Goal: Task Accomplishment & Management: Use online tool/utility

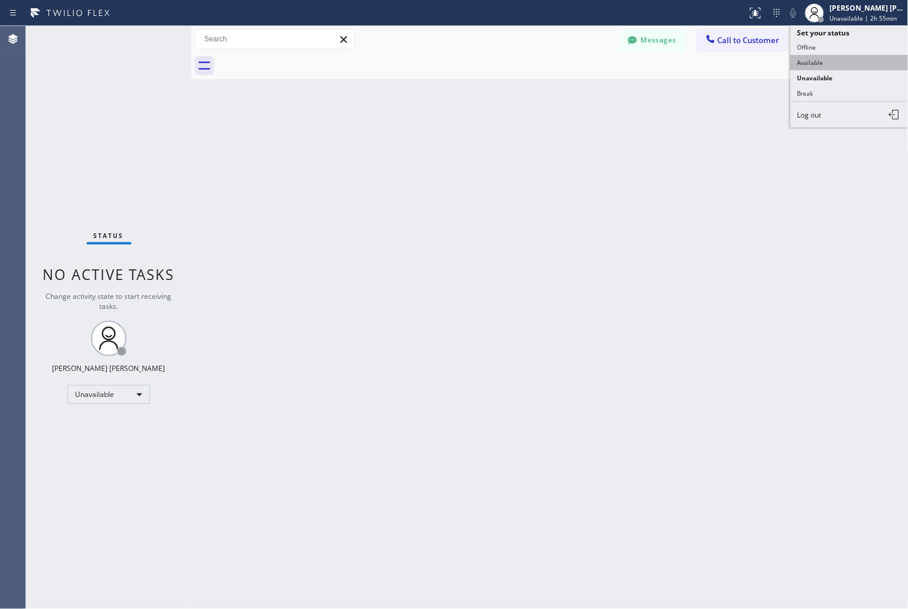
click at [849, 60] on button "Available" at bounding box center [849, 62] width 118 height 15
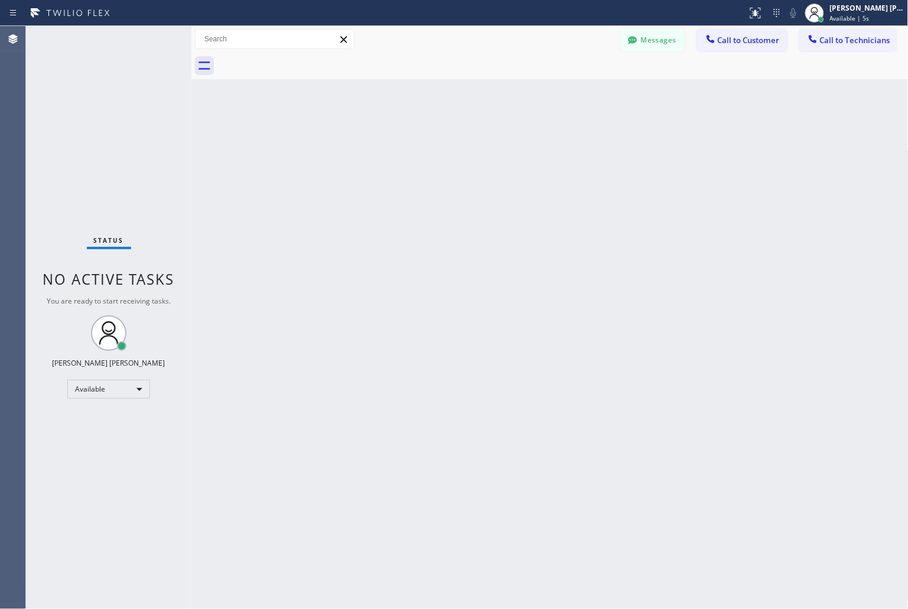
click at [747, 218] on div "Back to Dashboard Change Sender ID Customers Technicians KD Krissy Do [DATE] 02…" at bounding box center [549, 317] width 717 height 583
click at [276, 553] on div "Back to Dashboard Change Sender ID Customers Technicians KD Krissy Do [DATE] 02…" at bounding box center [549, 317] width 717 height 583
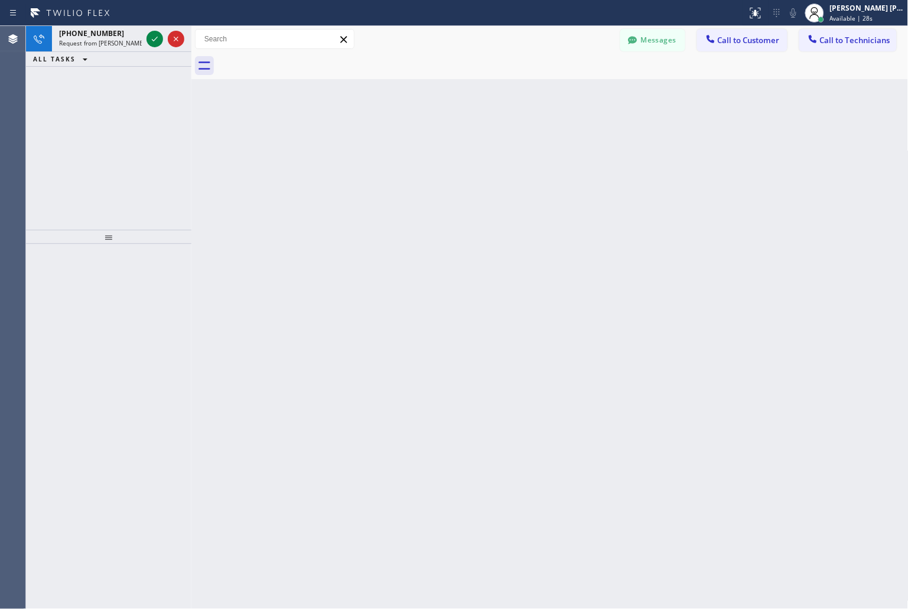
click at [865, 303] on div "Back to Dashboard Change Sender ID Customers Technicians KD Krissy Do [DATE] 02…" at bounding box center [549, 317] width 717 height 583
click at [146, 37] on div at bounding box center [154, 39] width 17 height 14
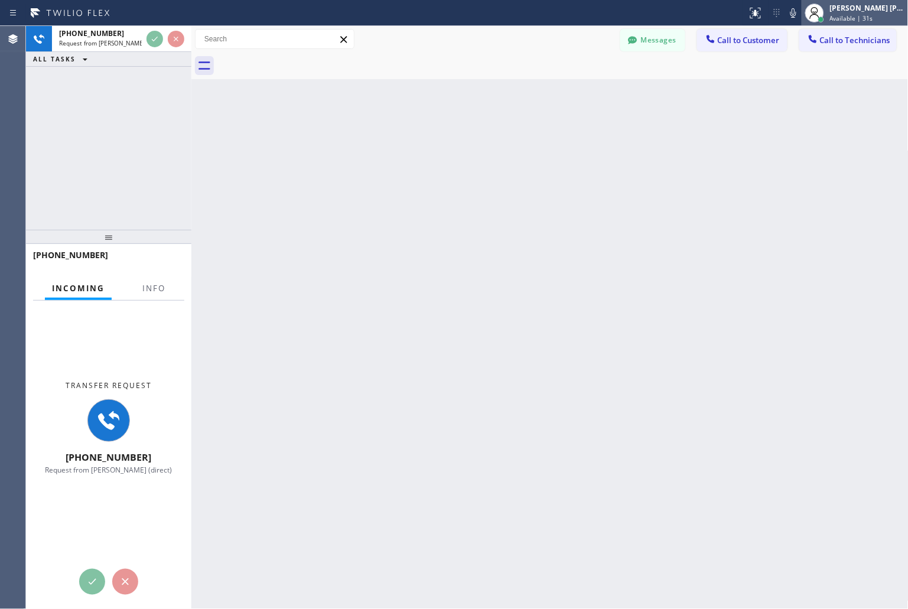
click at [861, 15] on span "Available | 31s" at bounding box center [851, 18] width 43 height 8
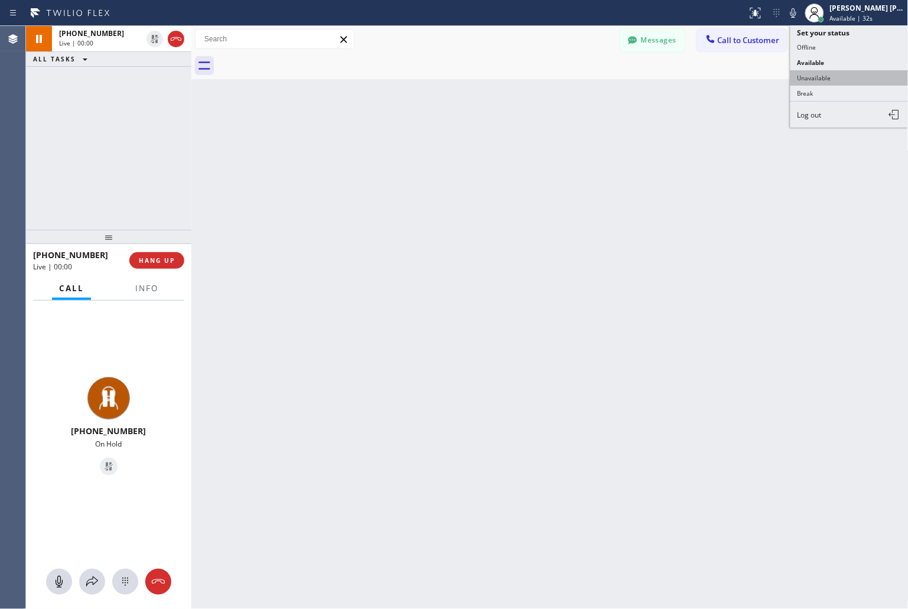
click at [859, 75] on button "Unavailable" at bounding box center [849, 77] width 118 height 15
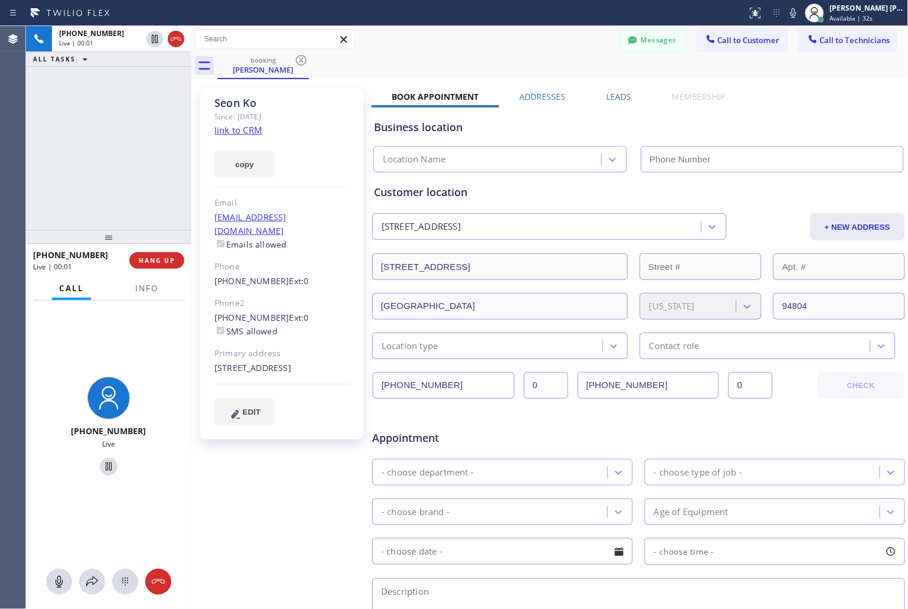
type input "[PHONE_NUMBER]"
click at [161, 77] on div "[PHONE_NUMBER] Live | 03:10 ALL TASKS ALL TASKS ACTIVE TASKS TASKS IN WRAP UP" at bounding box center [108, 128] width 165 height 204
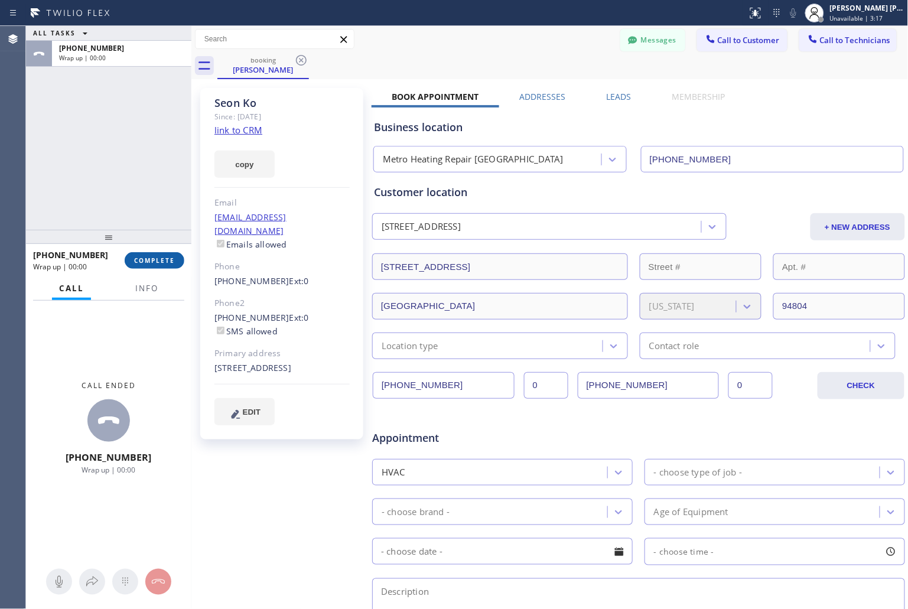
click at [145, 264] on span "COMPLETE" at bounding box center [154, 260] width 41 height 8
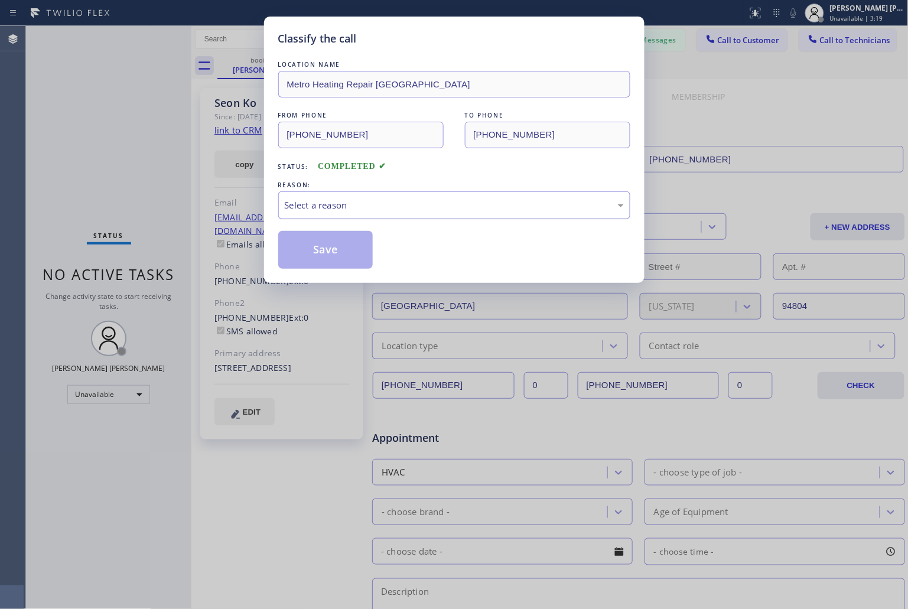
click at [331, 205] on div "Select a reason" at bounding box center [454, 205] width 339 height 14
click at [328, 234] on button "Save" at bounding box center [325, 250] width 95 height 38
